Goal: Task Accomplishment & Management: Use online tool/utility

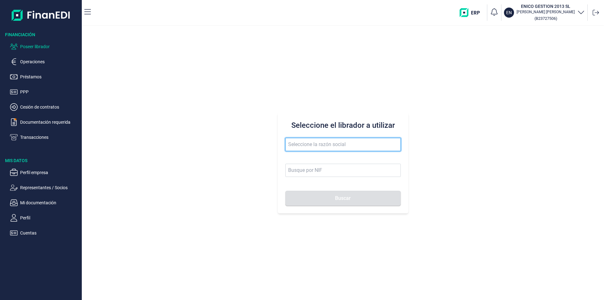
click at [307, 144] on input "text" at bounding box center [342, 144] width 115 height 13
type input "l"
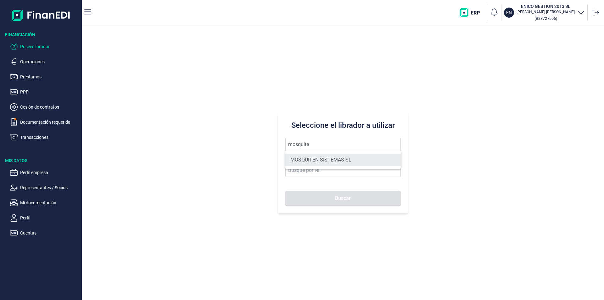
click at [320, 160] on li "MOSQUITEN SISTEMAS SL" at bounding box center [342, 159] width 115 height 13
type input "MOSQUITEN SISTEMAS SL"
type input "B90198250"
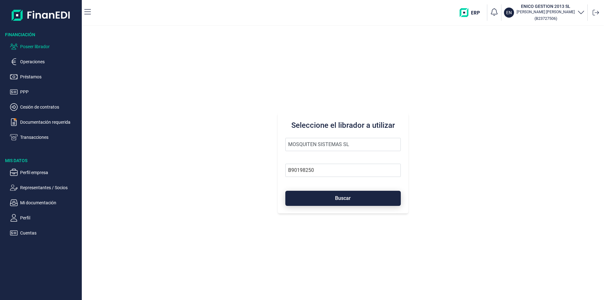
click at [335, 196] on span "Buscar" at bounding box center [343, 198] width 16 height 5
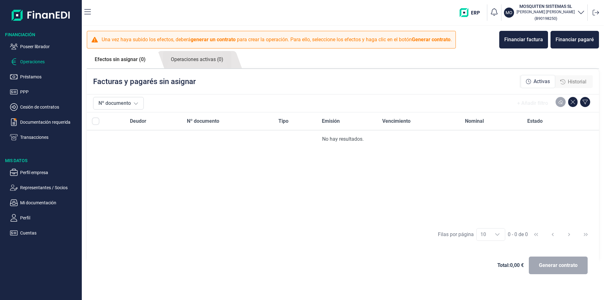
click at [575, 80] on span "Historial" at bounding box center [577, 82] width 19 height 8
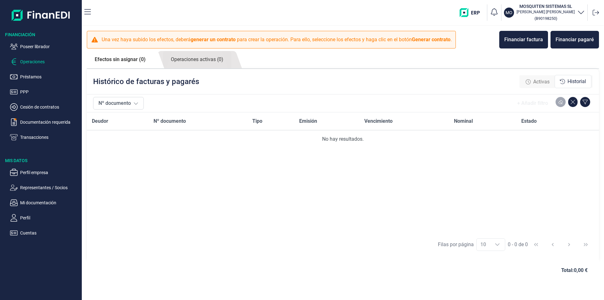
click at [541, 80] on span "Activas" at bounding box center [541, 82] width 16 height 8
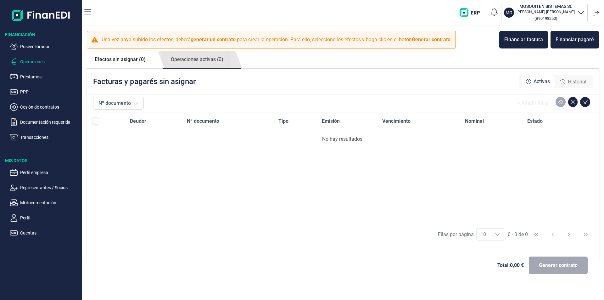
click at [198, 58] on link "Operaciones activas (0)" at bounding box center [197, 59] width 68 height 17
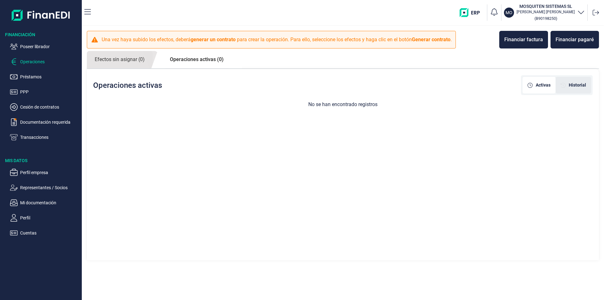
click at [575, 85] on span "Historial" at bounding box center [577, 85] width 17 height 7
click at [562, 40] on div "Financiar pagaré" at bounding box center [574, 40] width 38 height 8
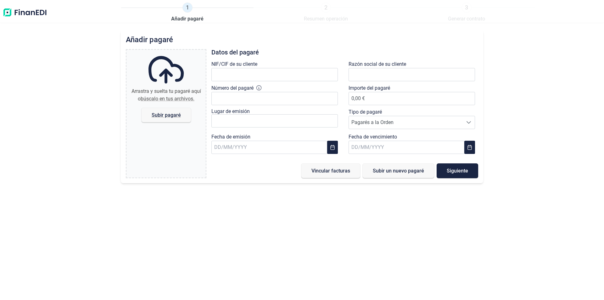
click at [34, 14] on img at bounding box center [25, 13] width 45 height 20
